Goal: Communication & Community: Answer question/provide support

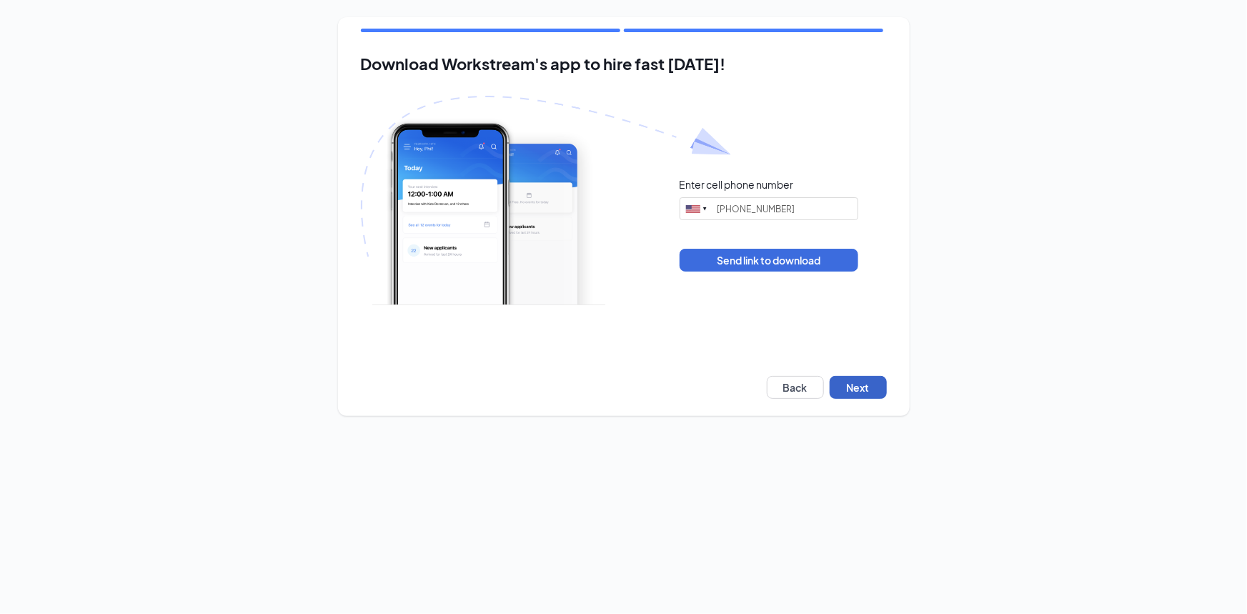
click at [859, 377] on button "Next" at bounding box center [858, 387] width 57 height 23
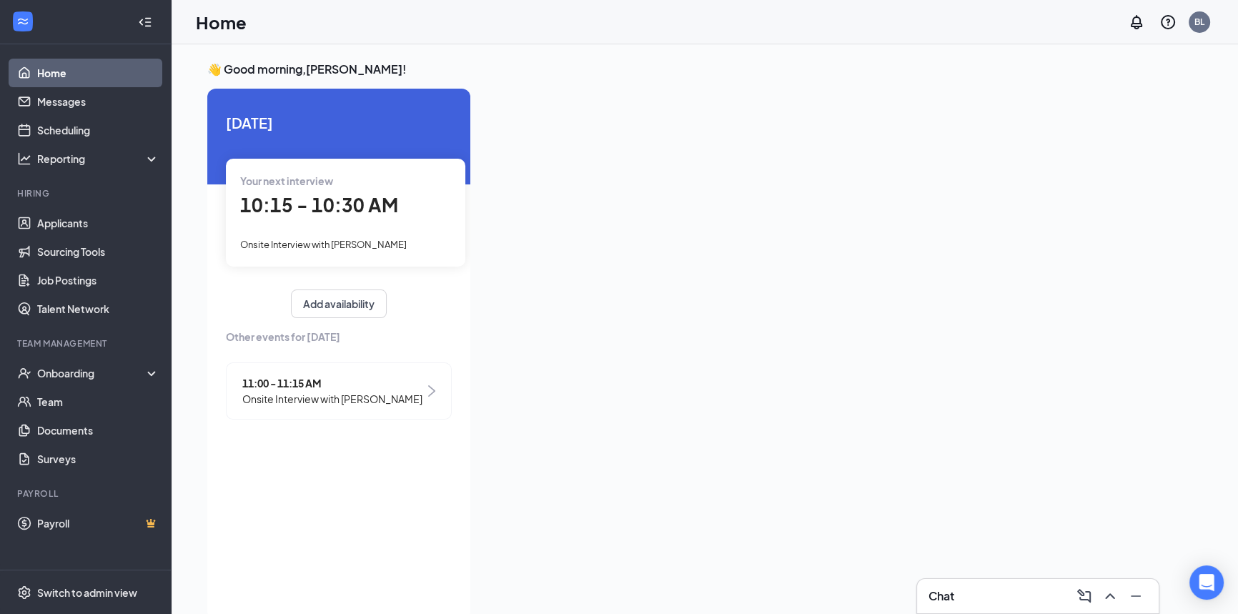
click at [991, 595] on div "Chat" at bounding box center [1037, 596] width 219 height 23
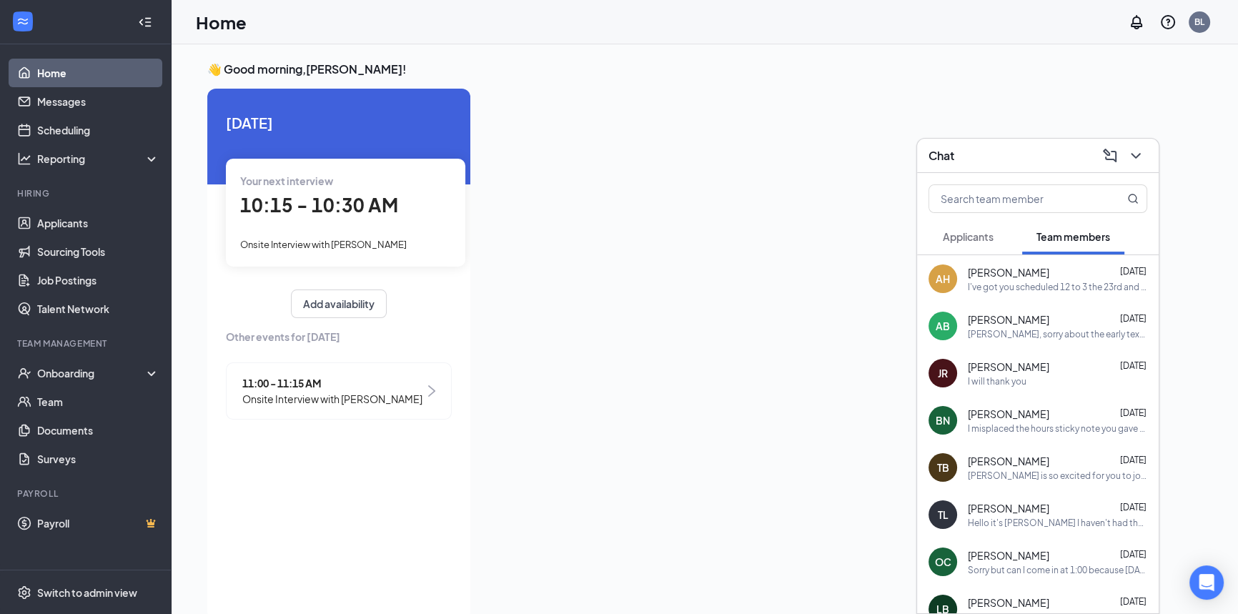
click at [1041, 281] on div "I've got you scheduled 12 to 3 the 23rd and 24th and if you can get me the Sept…" at bounding box center [1057, 287] width 179 height 12
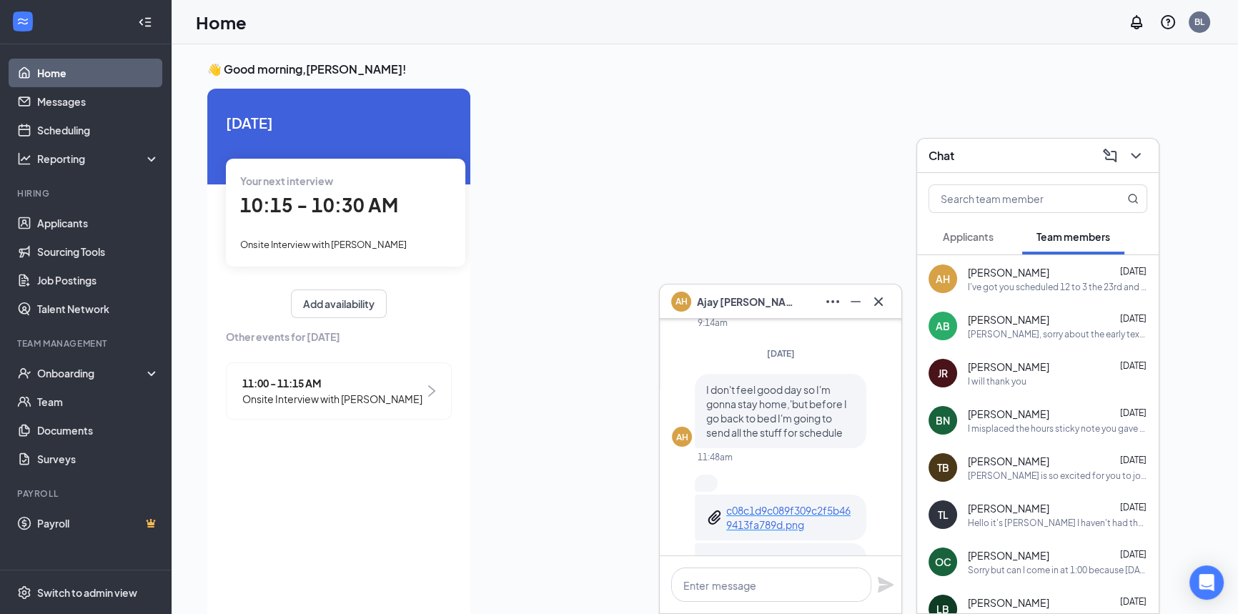
scroll to position [-455, 0]
click at [773, 504] on p "c08c1d9c089f309c2f5b469413fa789d.png" at bounding box center [790, 518] width 129 height 29
click at [768, 552] on p "c08c1d9c089f309c2f5b469413fa789d.png" at bounding box center [790, 566] width 129 height 29
click at [879, 292] on button at bounding box center [878, 301] width 23 height 23
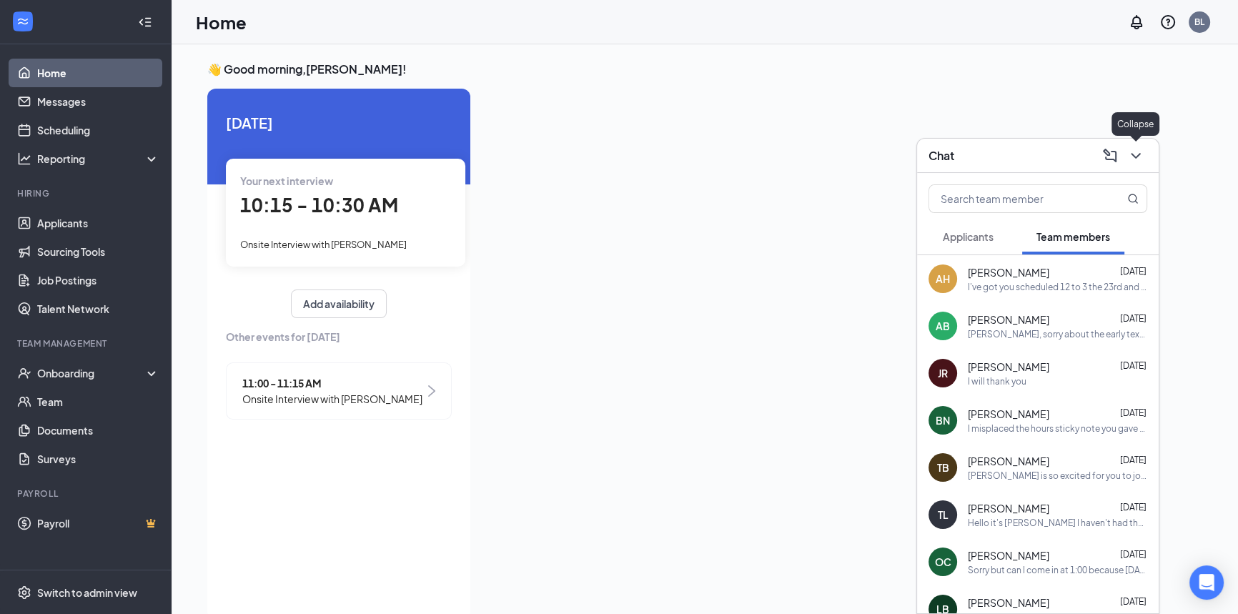
click at [1137, 147] on icon "ChevronDown" at bounding box center [1135, 155] width 17 height 17
